Goal: Check status: Check status

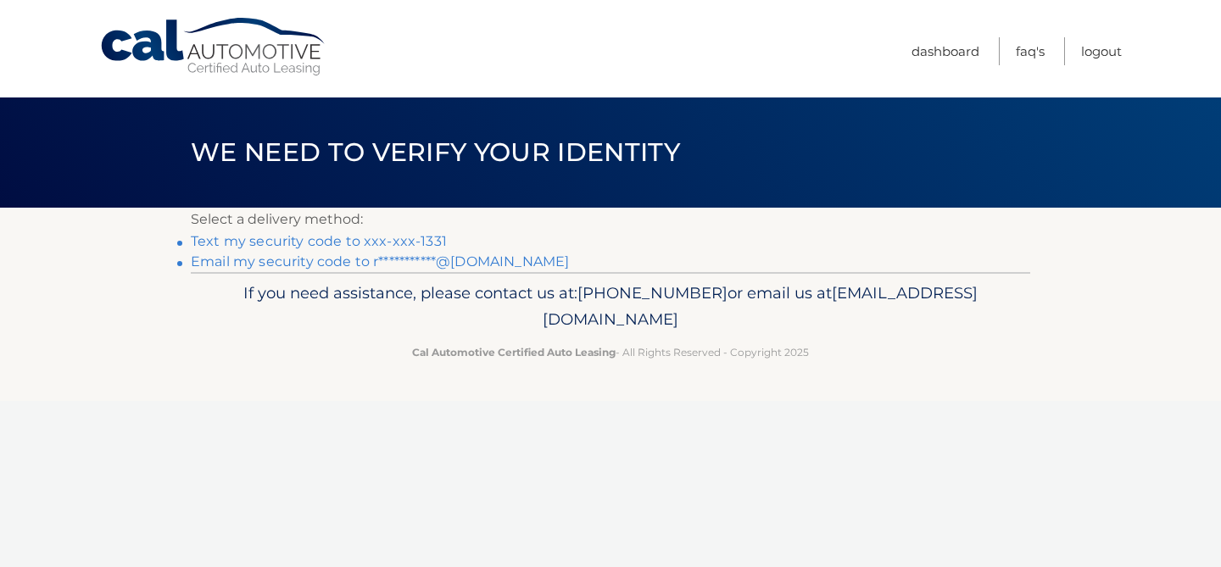
click at [399, 244] on link "Text my security code to xxx-xxx-1331" at bounding box center [319, 241] width 256 height 16
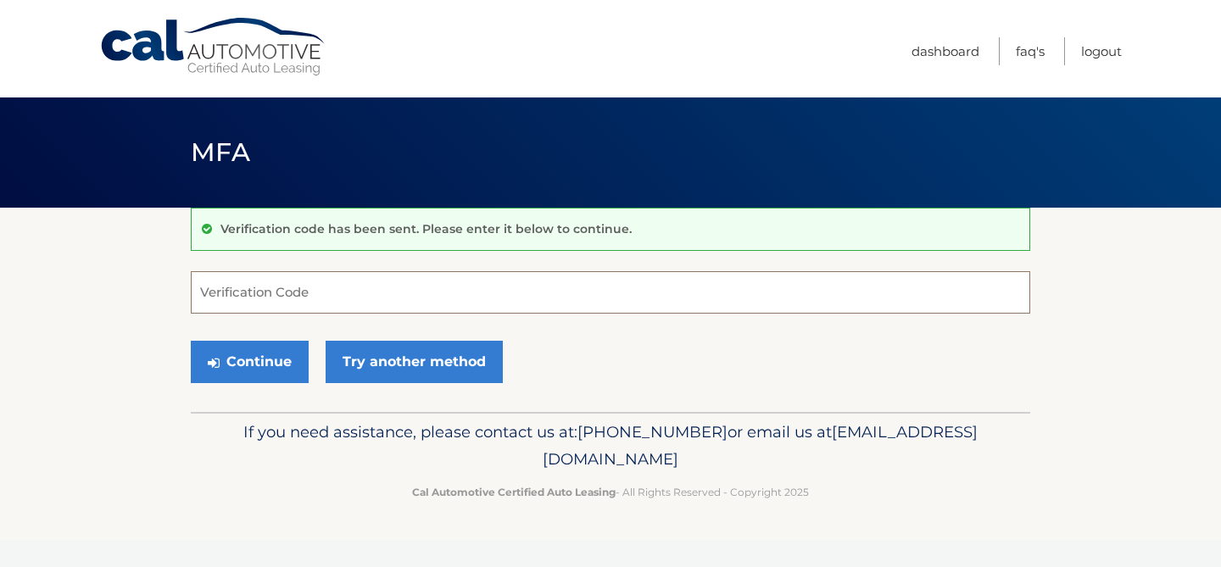
click at [282, 303] on input "Verification Code" at bounding box center [611, 292] width 840 height 42
type input "904386"
click at [583, 348] on div "Continue Try another method" at bounding box center [611, 363] width 840 height 58
click at [271, 366] on button "Continue" at bounding box center [250, 362] width 118 height 42
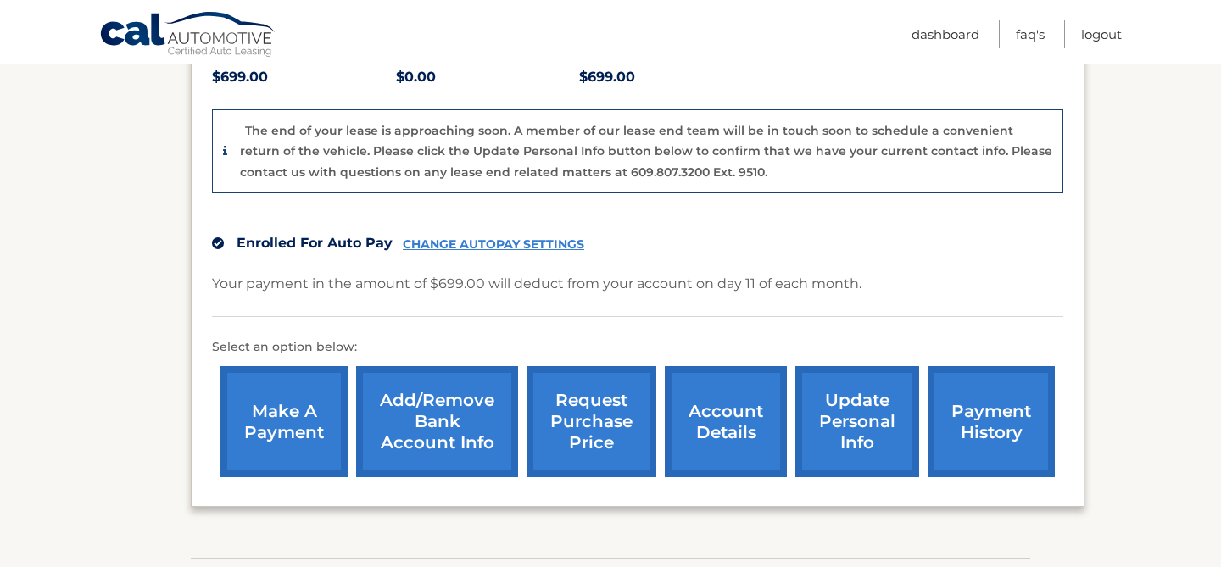
scroll to position [407, 0]
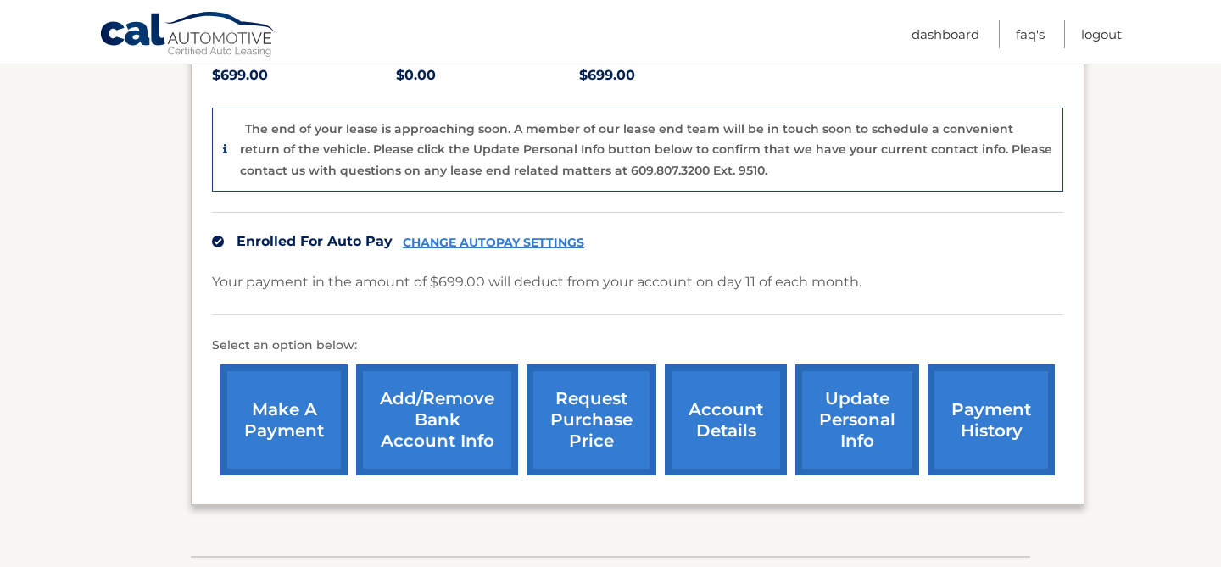
click at [988, 440] on link "payment history" at bounding box center [991, 420] width 127 height 111
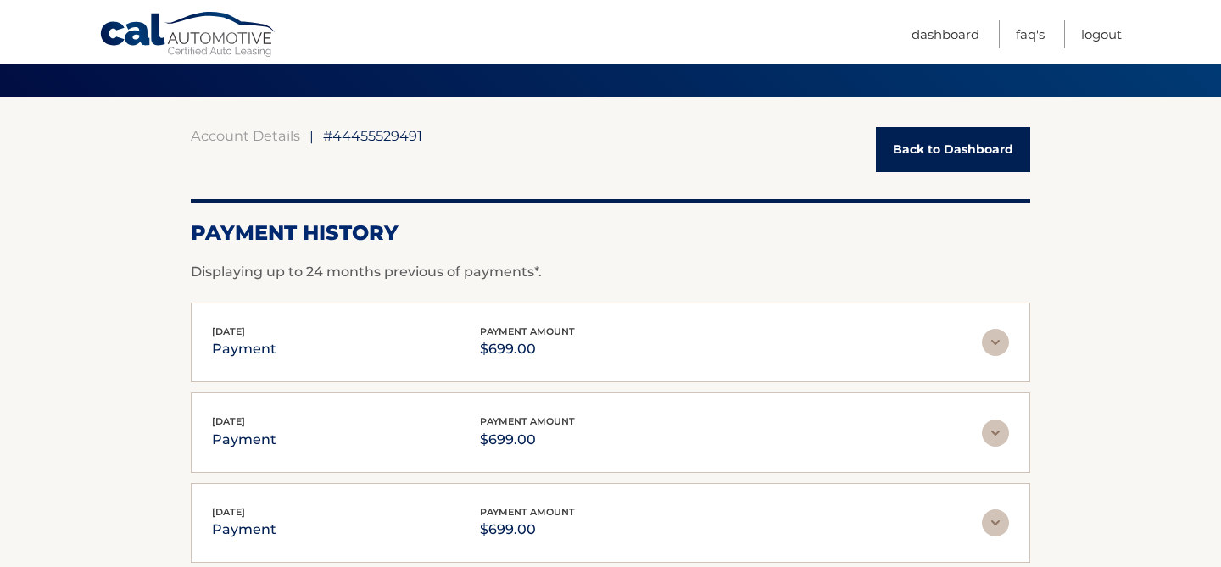
scroll to position [34, 0]
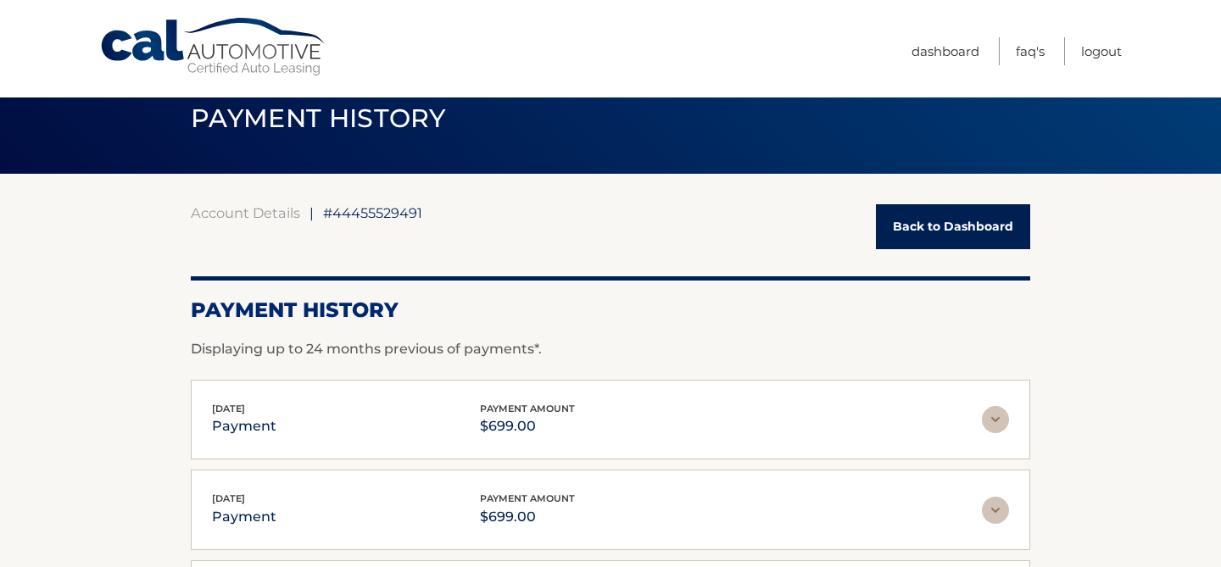
click at [924, 220] on link "Back to Dashboard" at bounding box center [953, 226] width 154 height 45
